Goal: Transaction & Acquisition: Purchase product/service

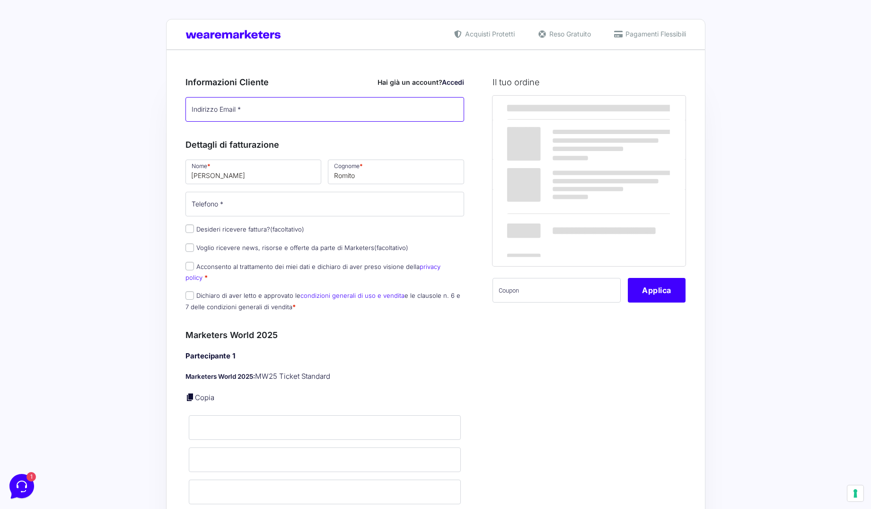
type input "[EMAIL_ADDRESS][DOMAIN_NAME]"
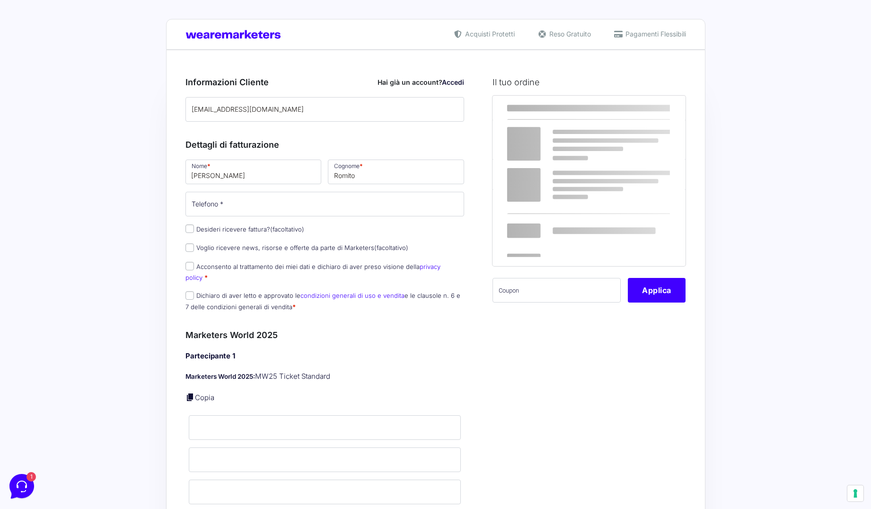
click at [450, 80] on link "Accedi" at bounding box center [453, 82] width 22 height 8
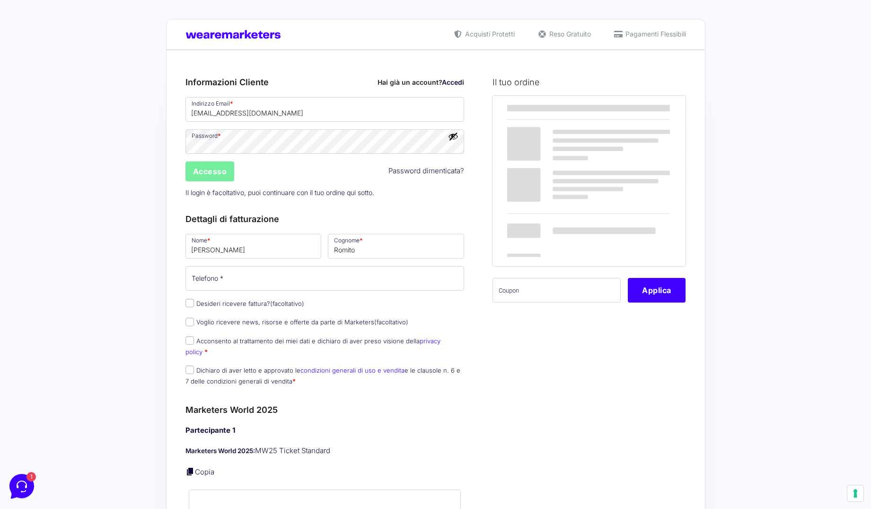
click at [215, 168] on input "Accesso" at bounding box center [209, 171] width 49 height 20
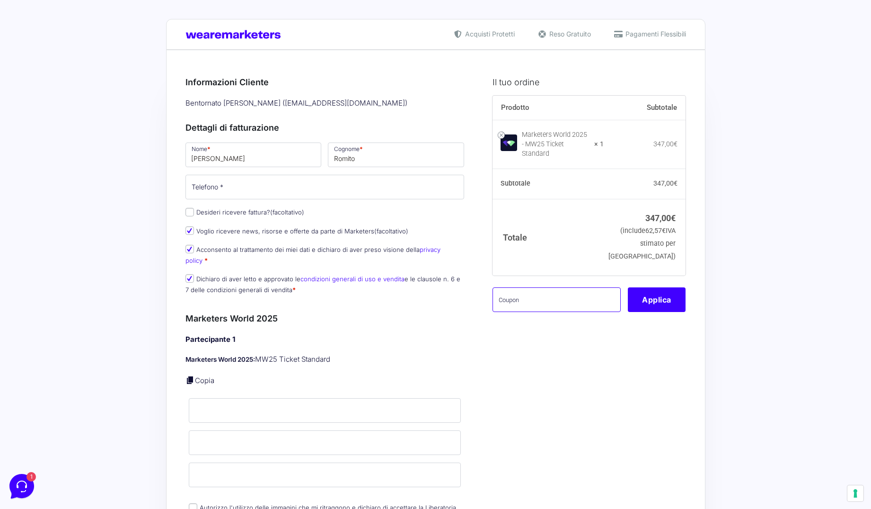
click at [521, 287] on input "text" at bounding box center [557, 299] width 128 height 25
paste input "MW25family"
click at [652, 291] on button "Applica" at bounding box center [657, 299] width 58 height 25
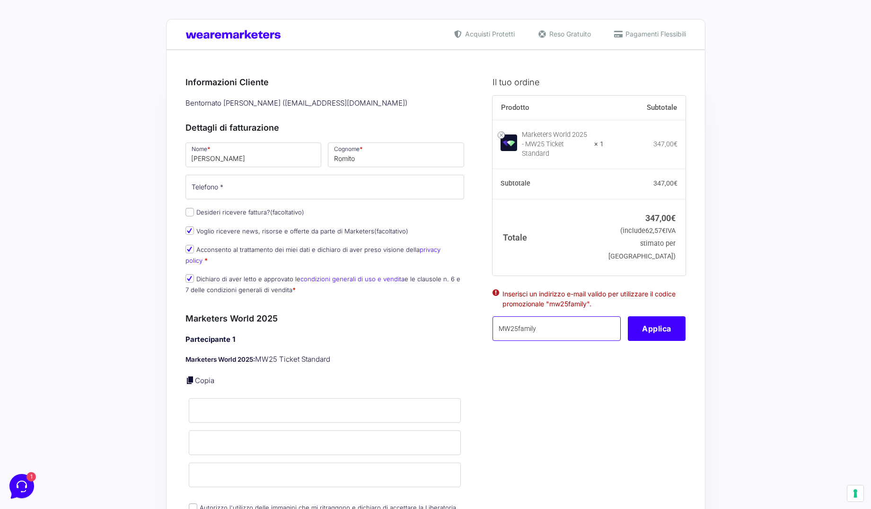
click at [563, 318] on input "MW25family" at bounding box center [557, 328] width 128 height 25
click at [502, 319] on input "MW25family" at bounding box center [557, 328] width 128 height 25
click at [549, 322] on input "MW25family" at bounding box center [557, 328] width 128 height 25
type input "MW25family"
click at [670, 326] on button "Applica" at bounding box center [657, 328] width 58 height 25
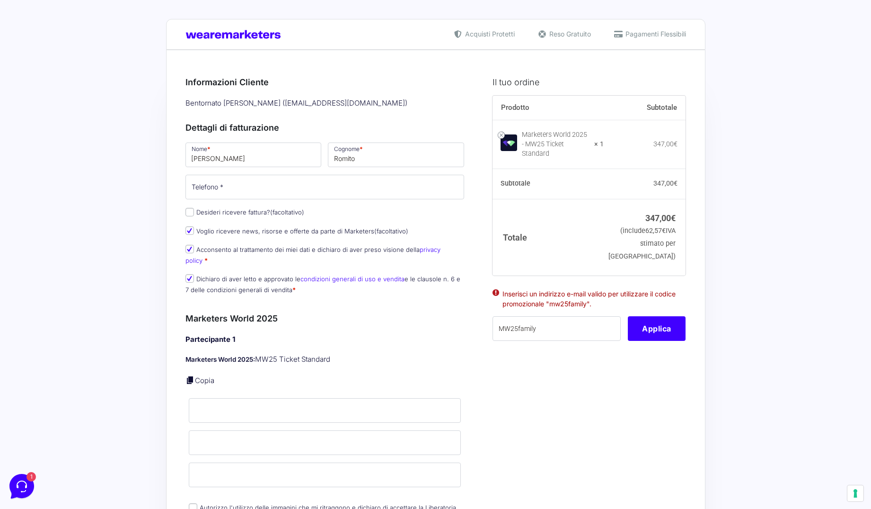
click at [316, 102] on div "Bentornato [PERSON_NAME] ( [EMAIL_ADDRESS][DOMAIN_NAME] )" at bounding box center [325, 104] width 286 height 16
click at [416, 104] on div "Bentornato [PERSON_NAME] ( [EMAIL_ADDRESS][DOMAIN_NAME] )" at bounding box center [325, 104] width 286 height 16
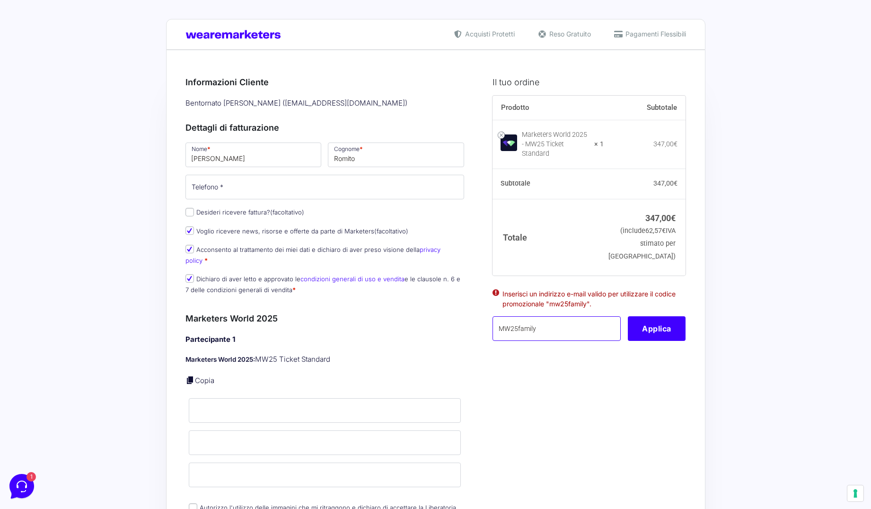
click at [559, 319] on input "MW25family" at bounding box center [557, 328] width 128 height 25
click at [218, 154] on input "[PERSON_NAME]" at bounding box center [253, 154] width 136 height 25
click at [416, 146] on input "Romito" at bounding box center [396, 154] width 136 height 25
click at [362, 126] on h3 "Dettagli di fatturazione" at bounding box center [324, 127] width 279 height 13
click at [237, 202] on div "Nome * [PERSON_NAME] * [PERSON_NAME] Telefono * Desideri ricevere fattura? (fac…" at bounding box center [325, 221] width 286 height 160
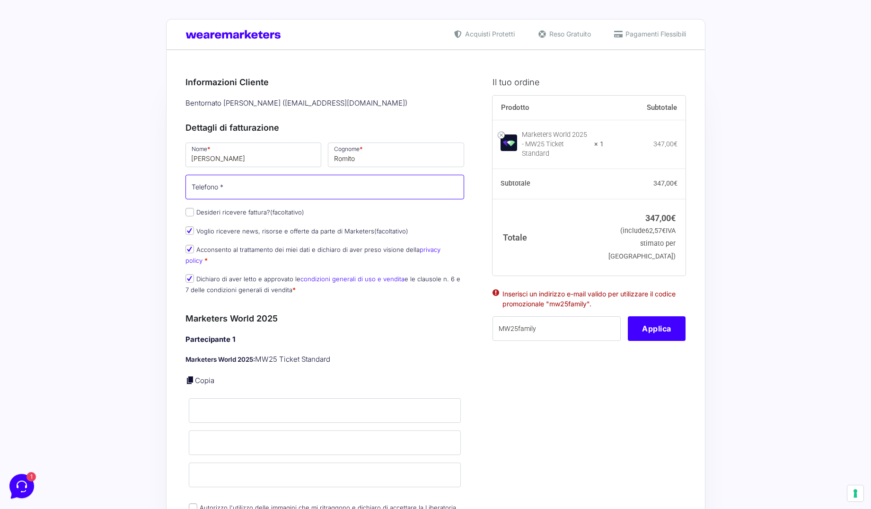
click at [232, 184] on input "Telefono *" at bounding box center [324, 187] width 279 height 25
type input "3396662163"
click at [455, 111] on div "Dettagli di fatturazione Nome * [PERSON_NAME] * [PERSON_NAME] Telefono * [PHONE…" at bounding box center [324, 206] width 279 height 191
click at [662, 331] on button "Applica" at bounding box center [657, 328] width 58 height 25
click at [660, 320] on button "Applica" at bounding box center [657, 328] width 58 height 25
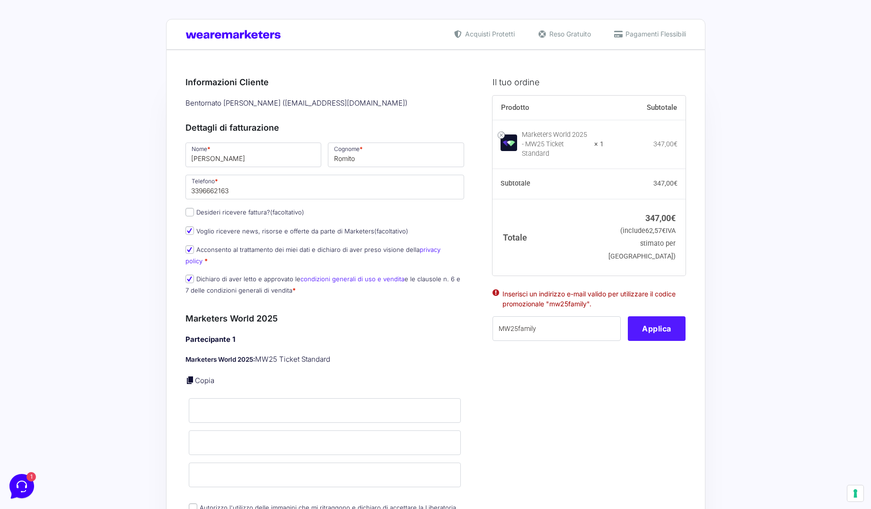
click at [660, 320] on button "Applica" at bounding box center [657, 328] width 58 height 25
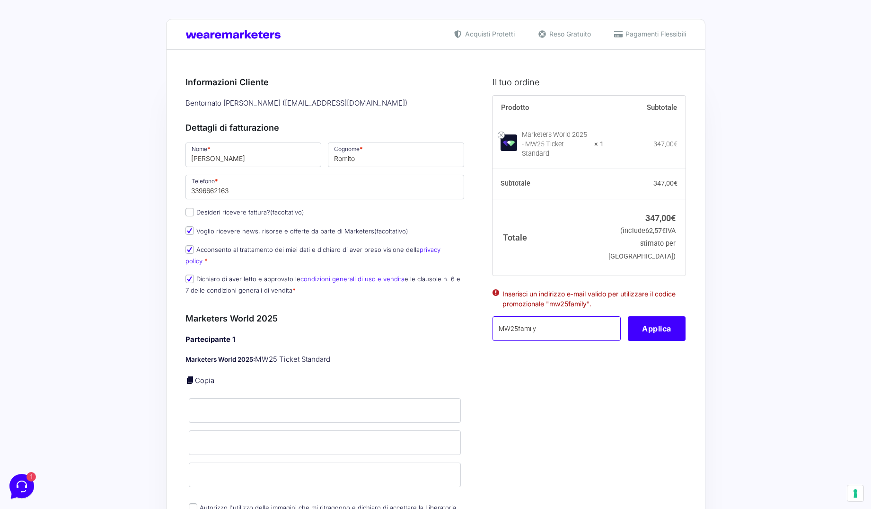
click at [566, 322] on input "MW25family" at bounding box center [557, 328] width 128 height 25
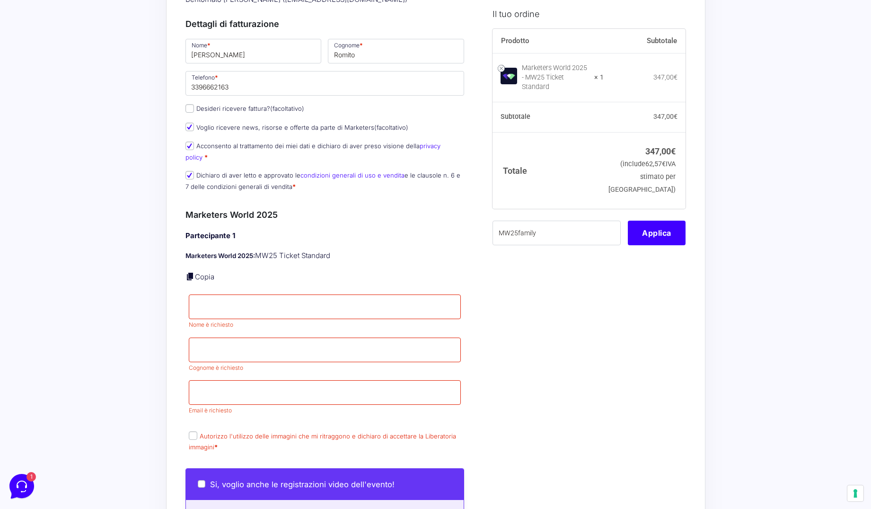
scroll to position [203, 0]
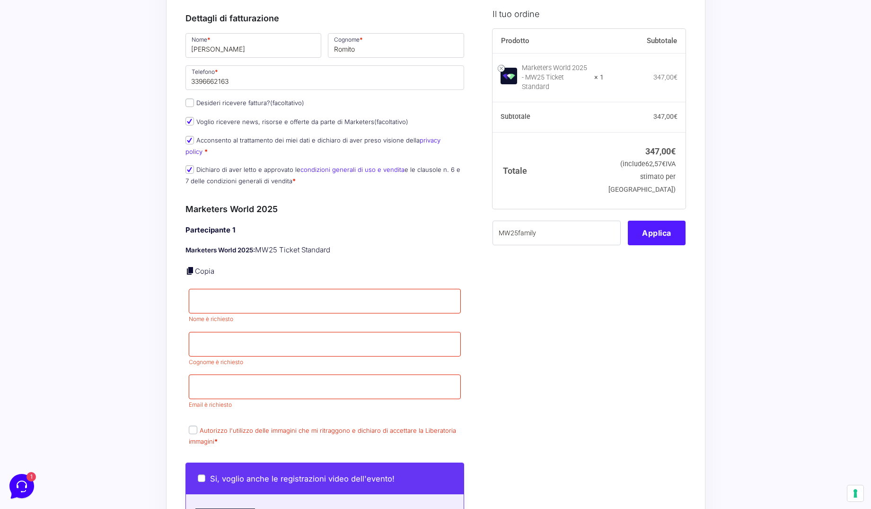
click at [640, 224] on button "Applica" at bounding box center [657, 232] width 58 height 25
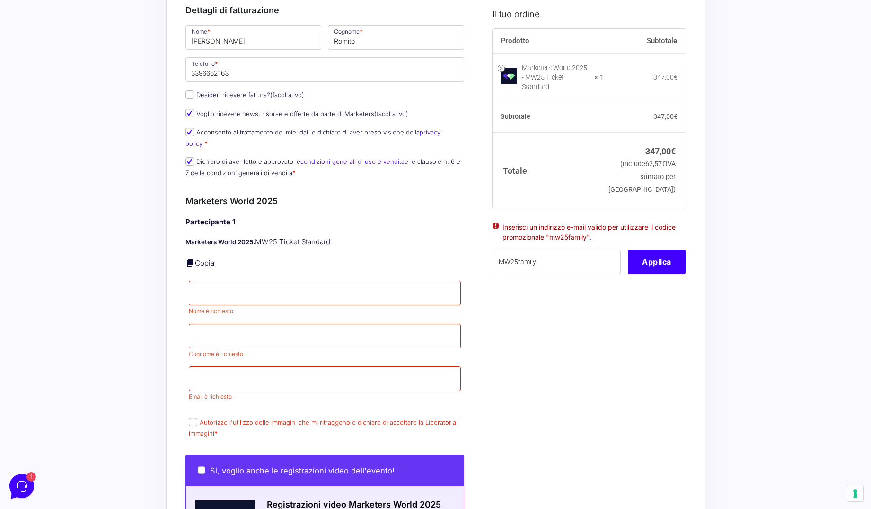
scroll to position [0, 0]
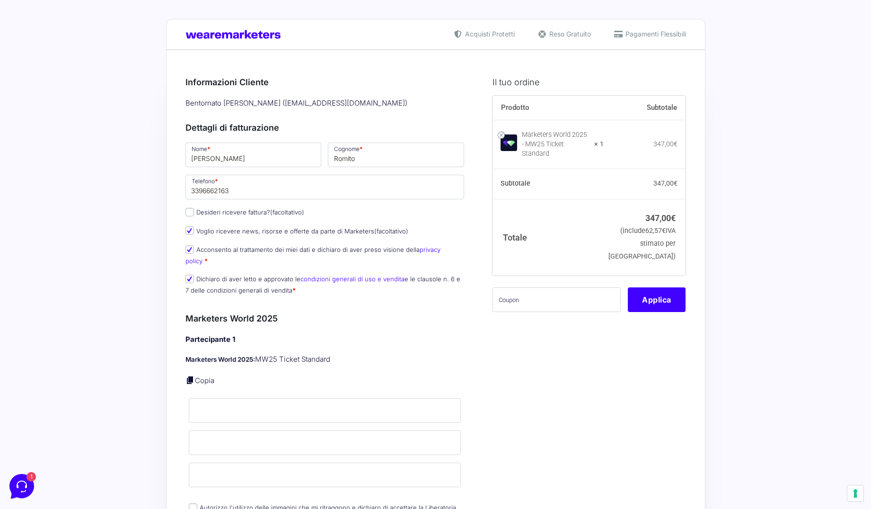
click at [292, 110] on div "Bentornato Francesco Romito ( francescoromitobusiness@gmail.com )" at bounding box center [325, 104] width 286 height 16
click at [325, 105] on div "Bentornato Francesco Romito ( francescoromitobusiness@gmail.com )" at bounding box center [325, 104] width 286 height 16
